Goal: Information Seeking & Learning: Learn about a topic

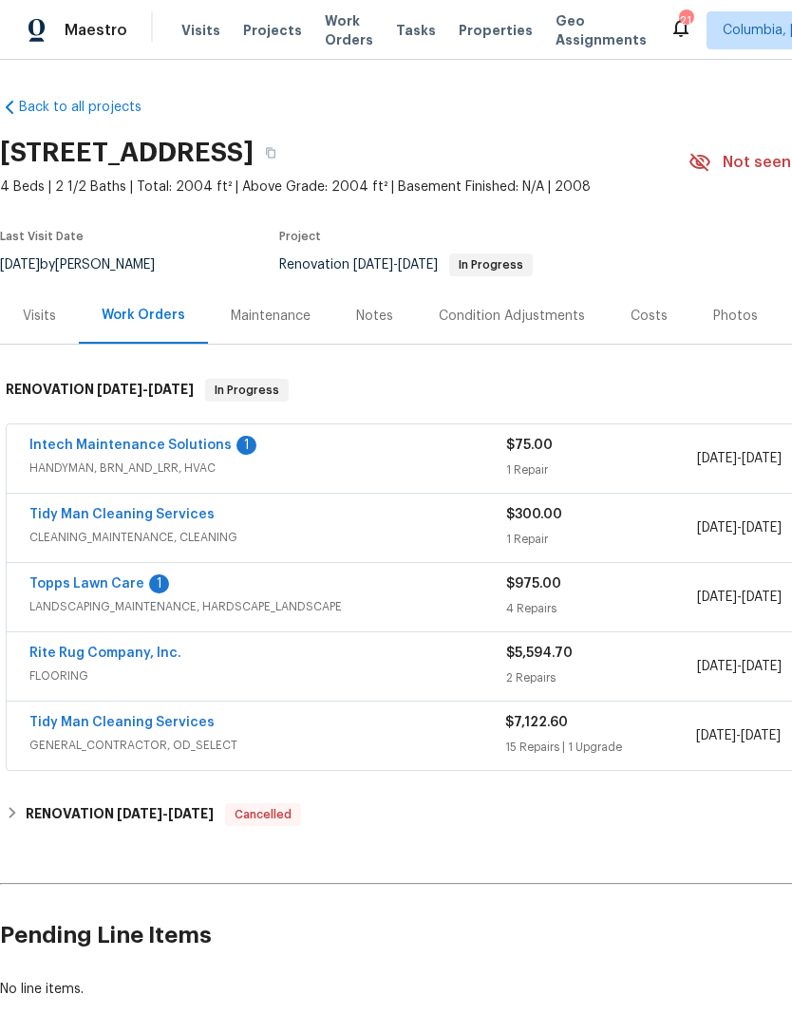
click at [67, 586] on link "Topps Lawn Care" at bounding box center [86, 583] width 115 height 13
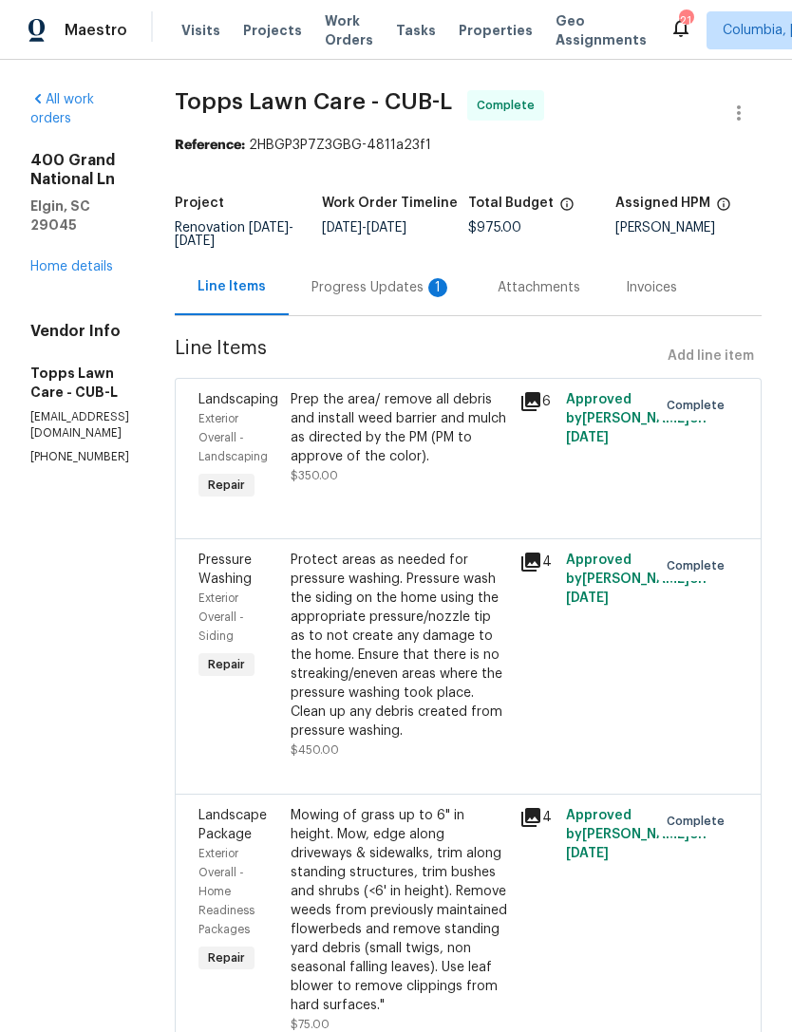
click at [364, 284] on div "Progress Updates 1" at bounding box center [382, 287] width 141 height 19
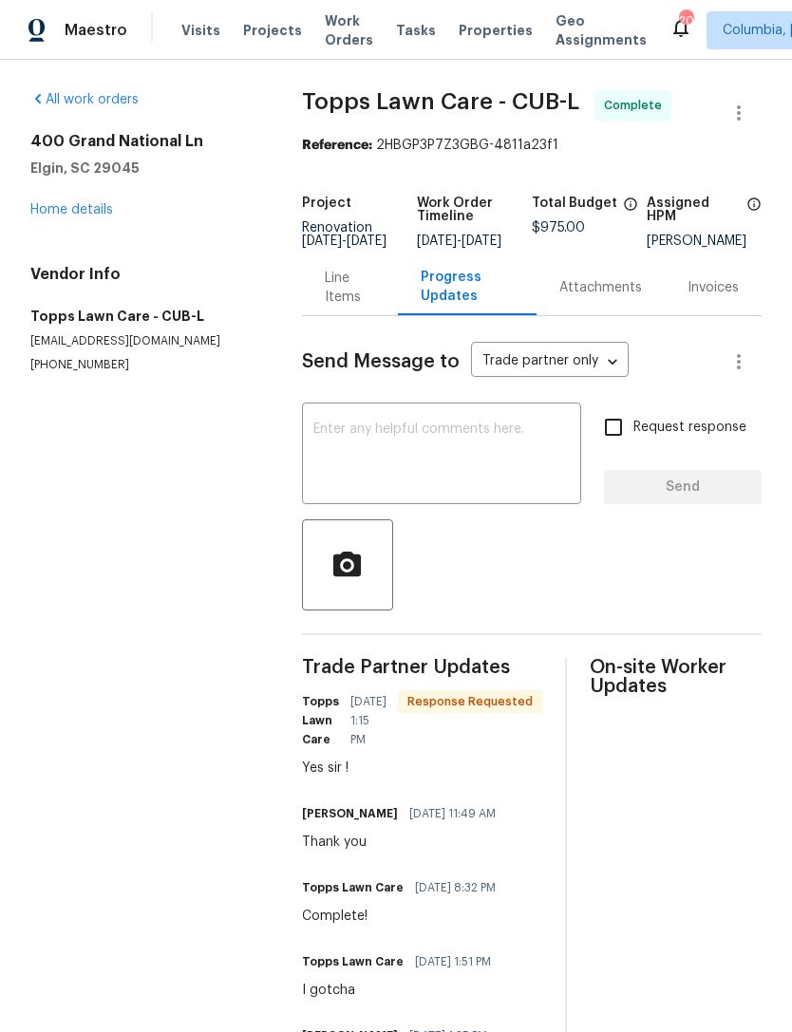
click at [328, 307] on div "Line Items" at bounding box center [350, 288] width 50 height 38
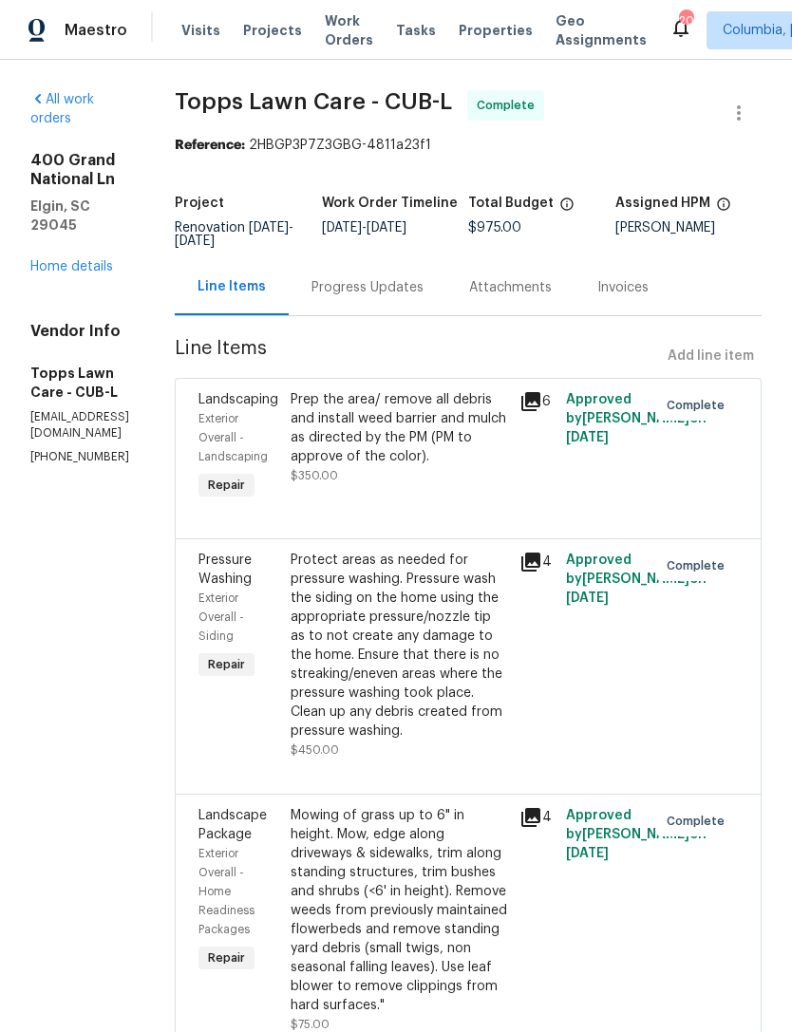
click at [66, 271] on link "Home details" at bounding box center [71, 266] width 83 height 13
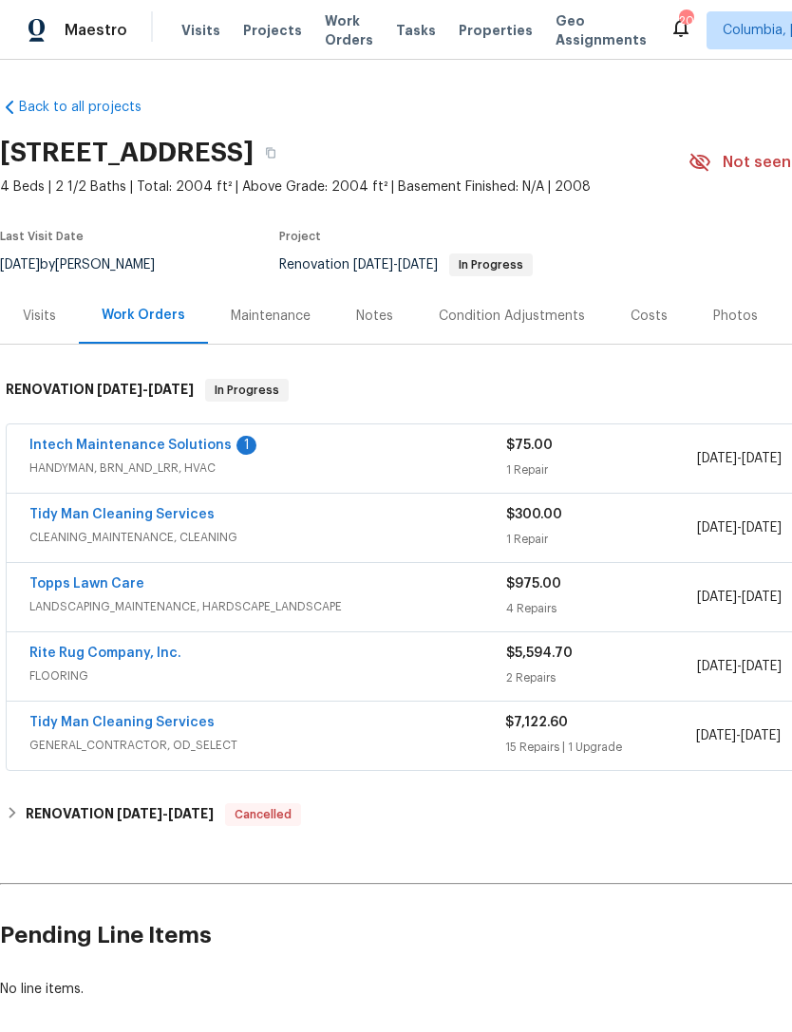
click at [79, 723] on link "Tidy Man Cleaning Services" at bounding box center [121, 722] width 185 height 13
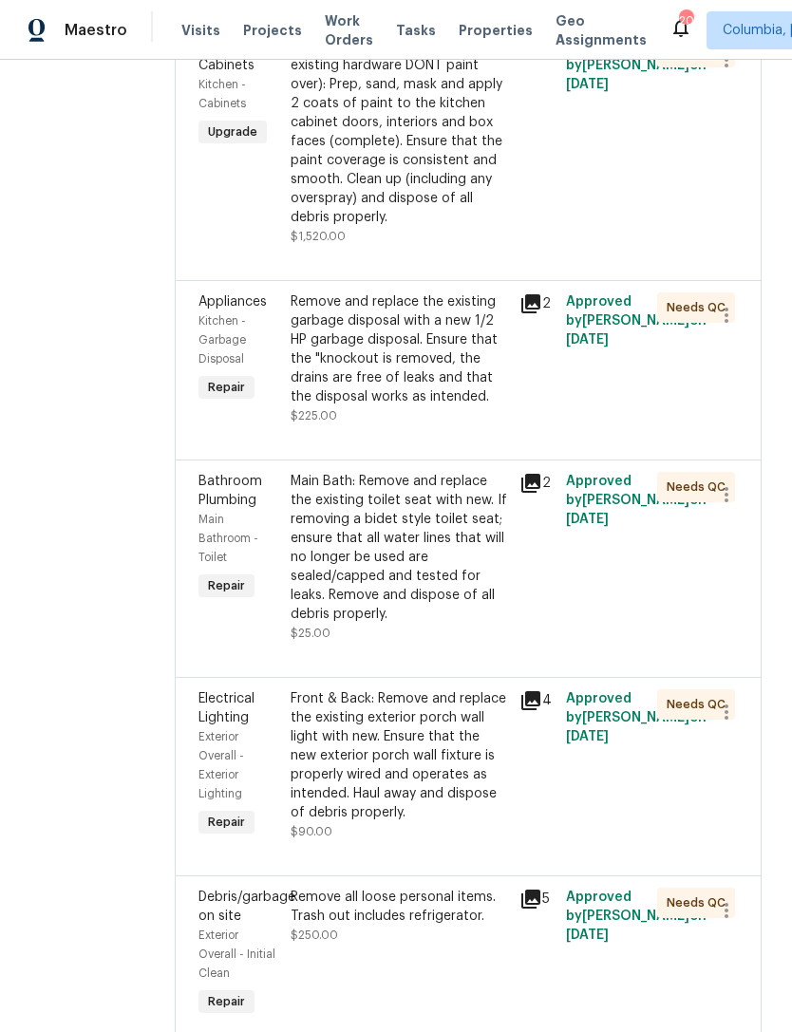
scroll to position [793, 0]
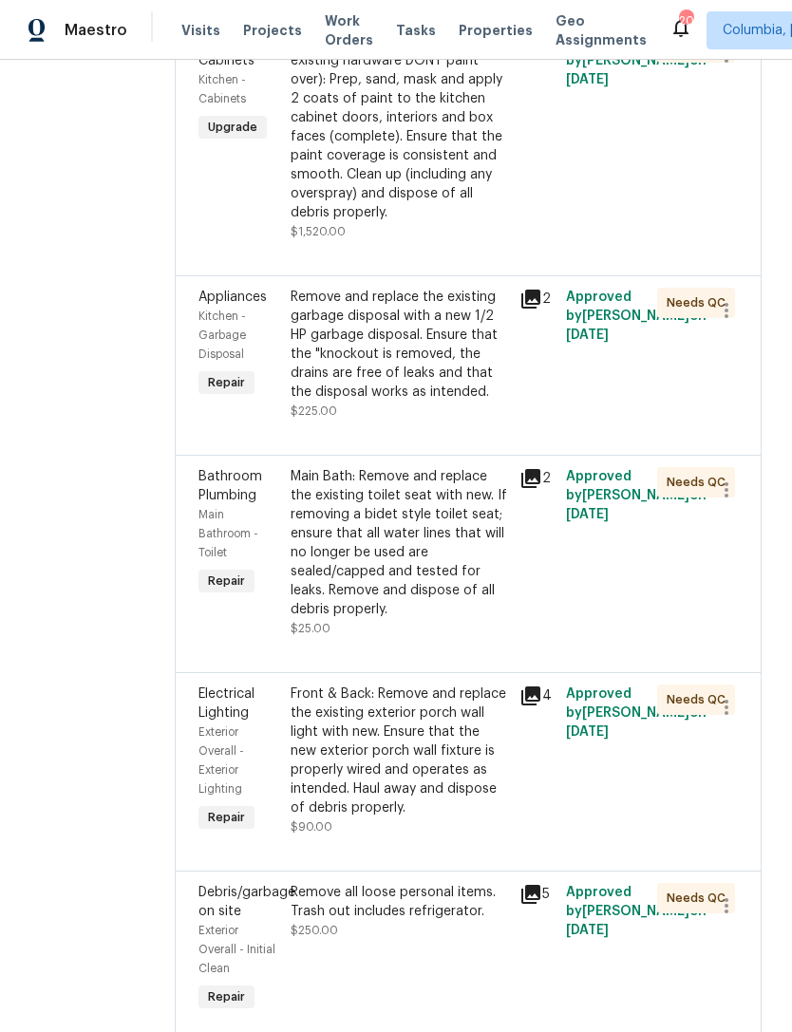
click at [404, 396] on div "Remove and replace the existing garbage disposal with a new 1/2 HP garbage disp…" at bounding box center [400, 345] width 218 height 114
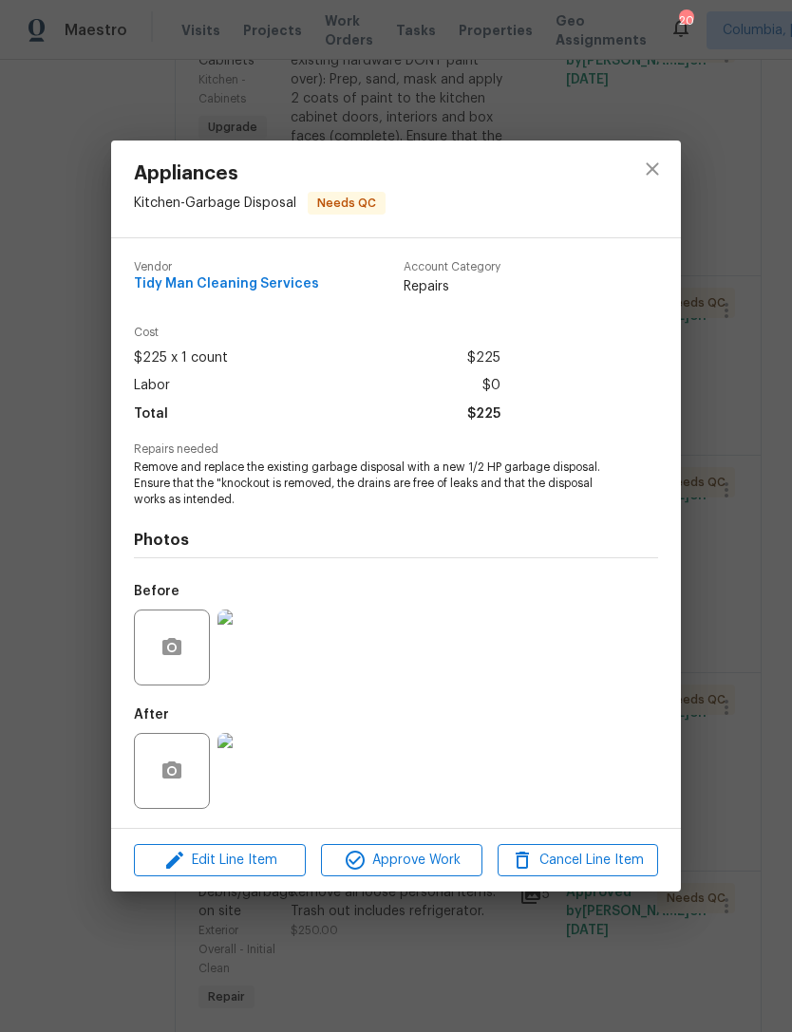
click at [260, 782] on img at bounding box center [255, 771] width 76 height 76
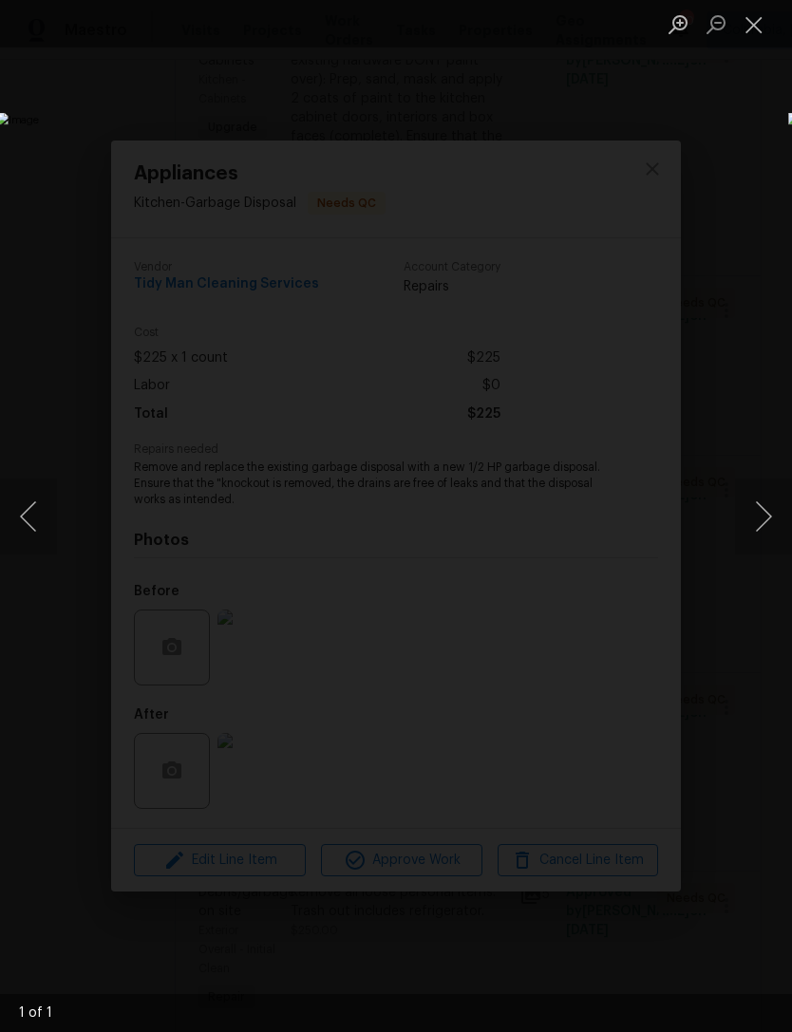
click at [28, 517] on button "Previous image" at bounding box center [28, 517] width 57 height 76
click at [35, 512] on button "Previous image" at bounding box center [28, 517] width 57 height 76
click at [745, 26] on button "Close lightbox" at bounding box center [754, 24] width 38 height 33
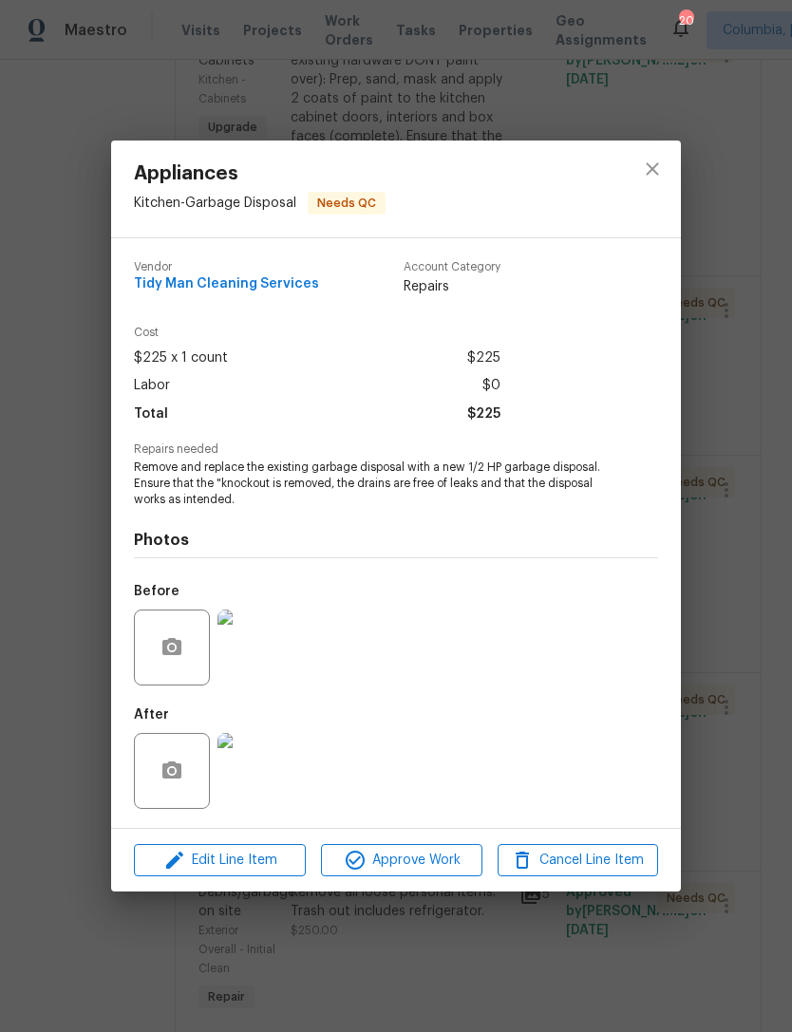
click at [256, 660] on img at bounding box center [255, 648] width 76 height 76
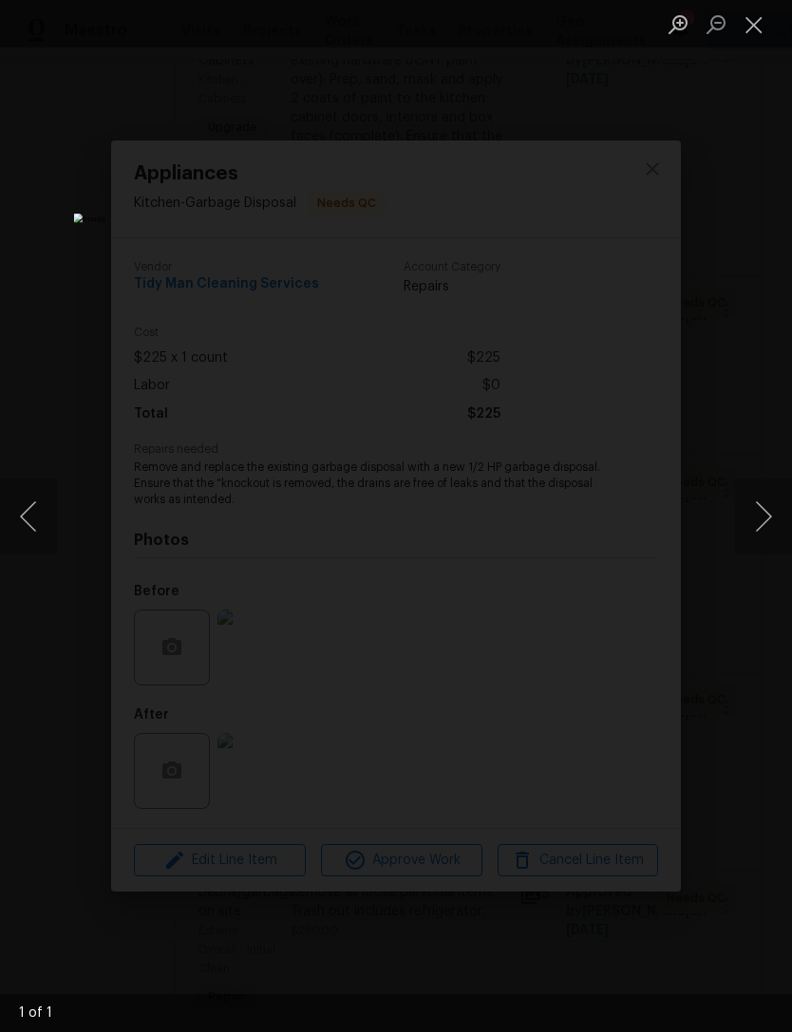
click at [764, 25] on button "Close lightbox" at bounding box center [754, 24] width 38 height 33
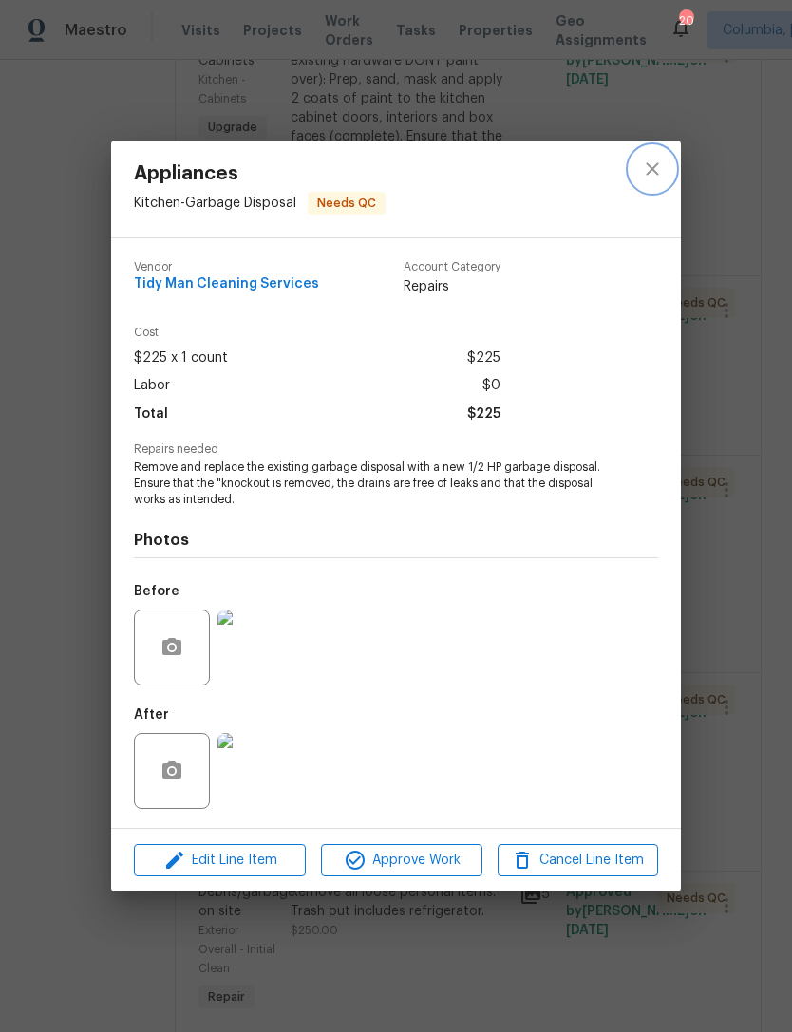
click at [653, 177] on icon "close" at bounding box center [652, 169] width 23 height 23
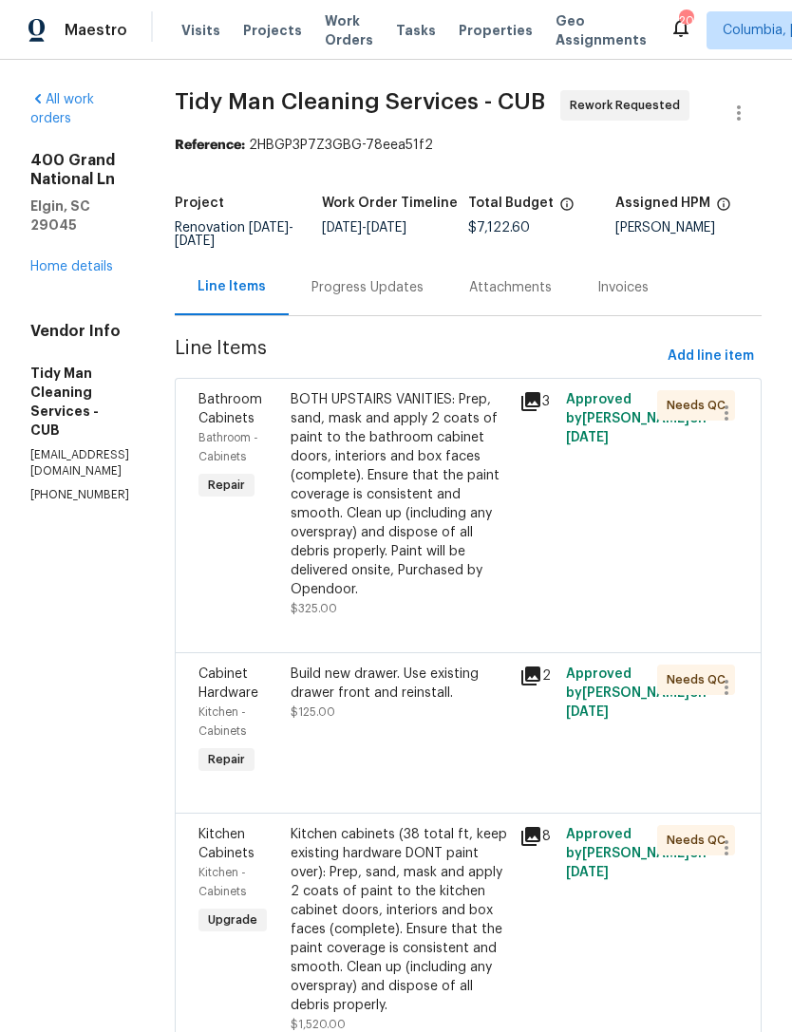
scroll to position [0, 0]
click at [48, 260] on link "Home details" at bounding box center [71, 266] width 83 height 13
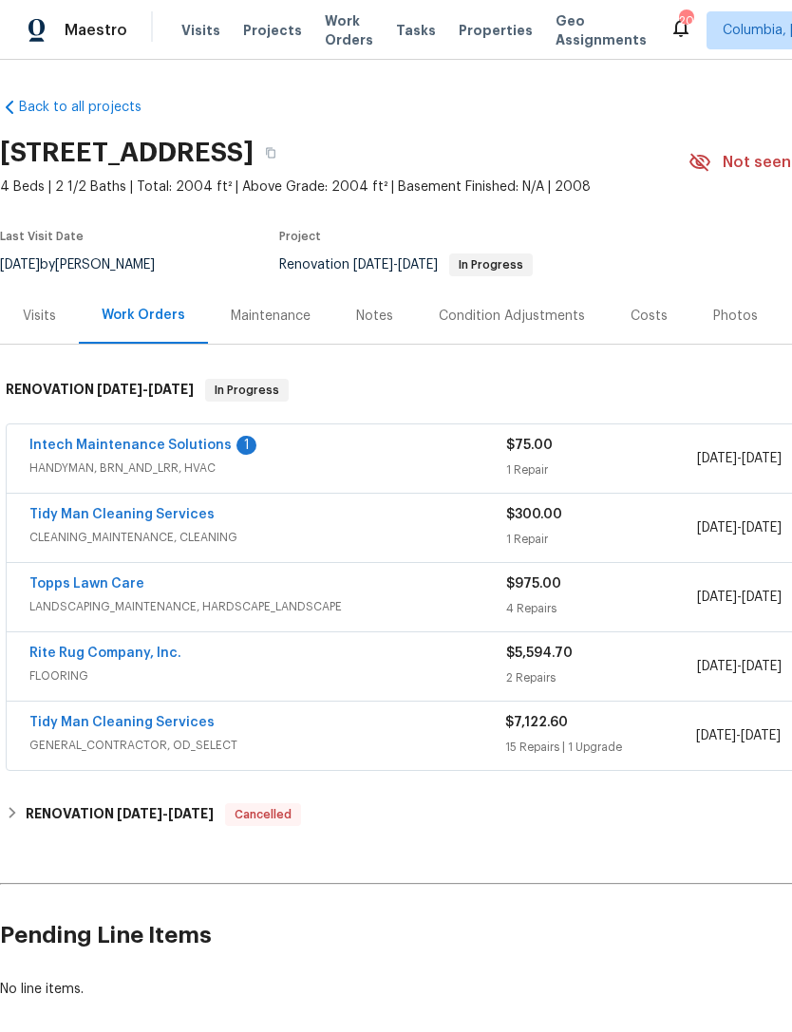
click at [714, 300] on div "Photos" at bounding box center [735, 316] width 90 height 56
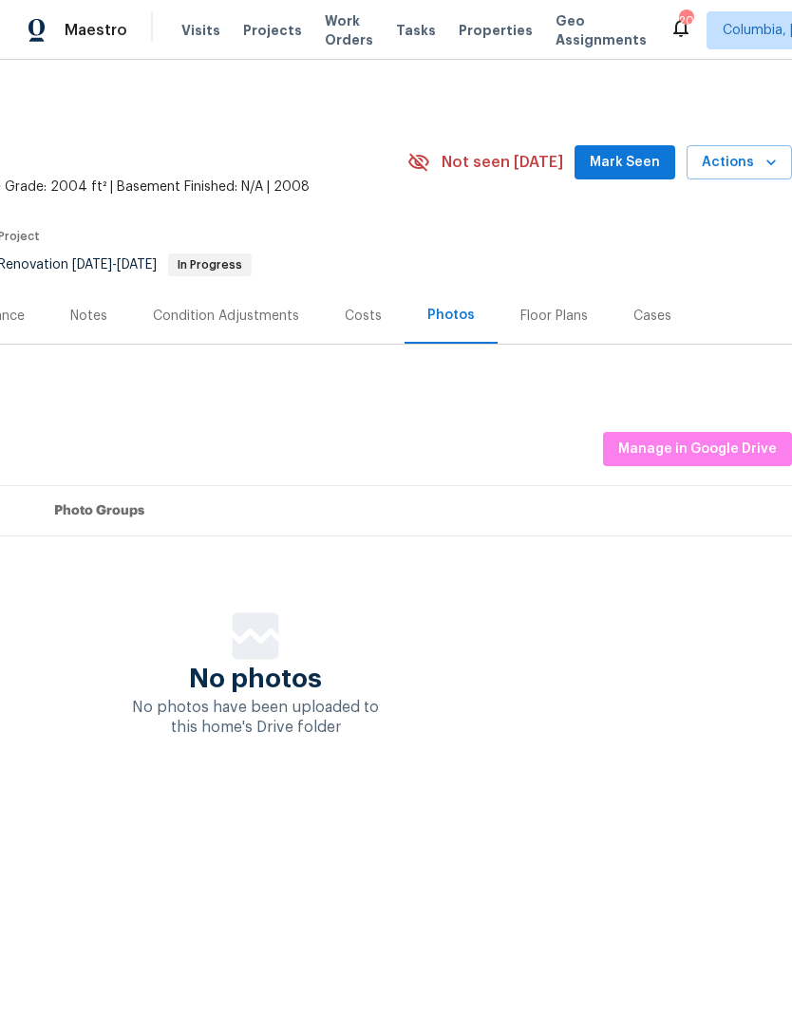
scroll to position [0, 281]
click at [678, 443] on span "Manage in Google Drive" at bounding box center [697, 450] width 159 height 24
